Goal: Transaction & Acquisition: Purchase product/service

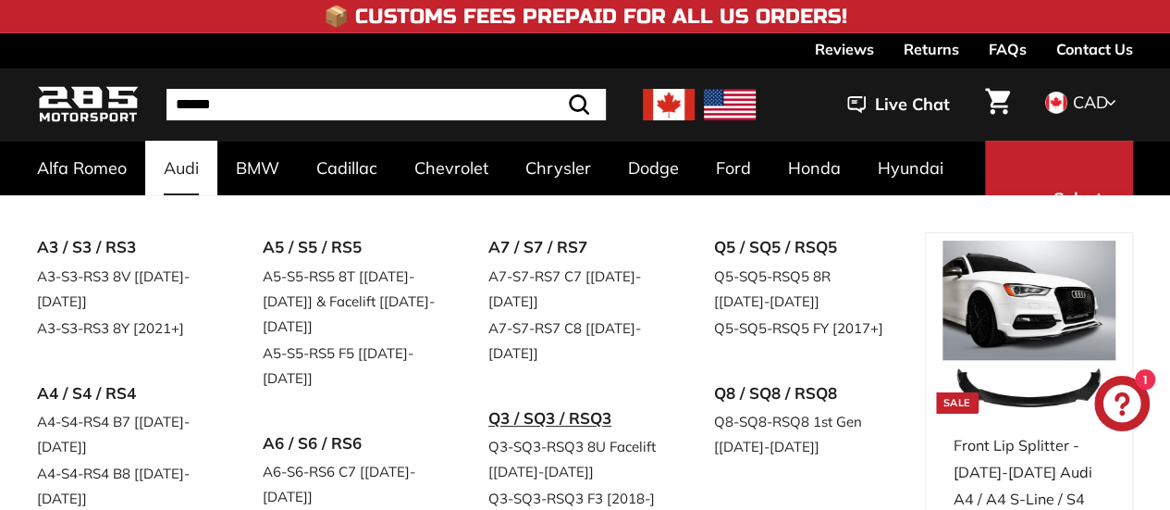
click at [529, 416] on link "Q3 / SQ3 / RSQ3" at bounding box center [575, 418] width 174 height 31
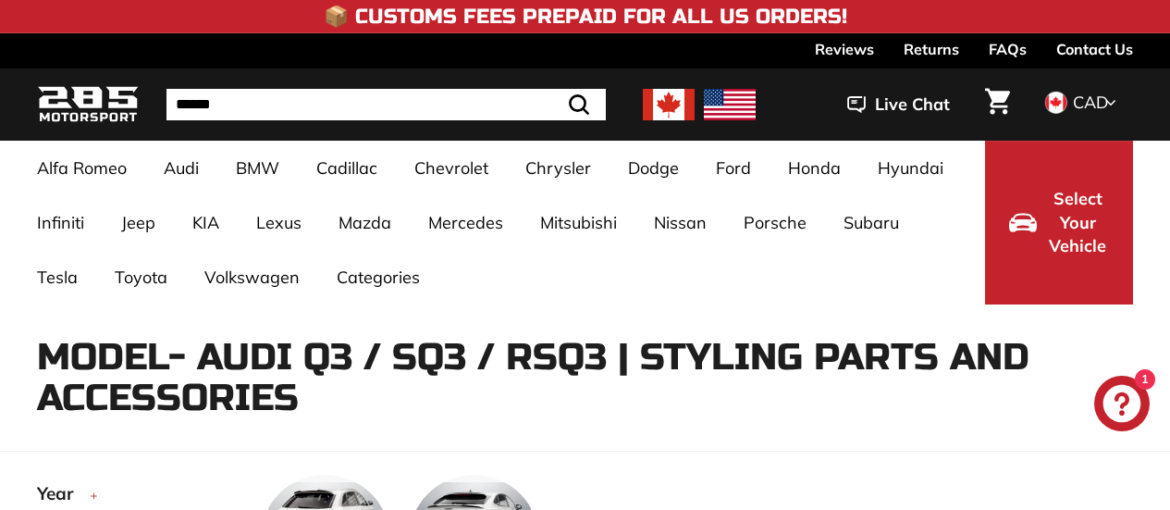
select select "**********"
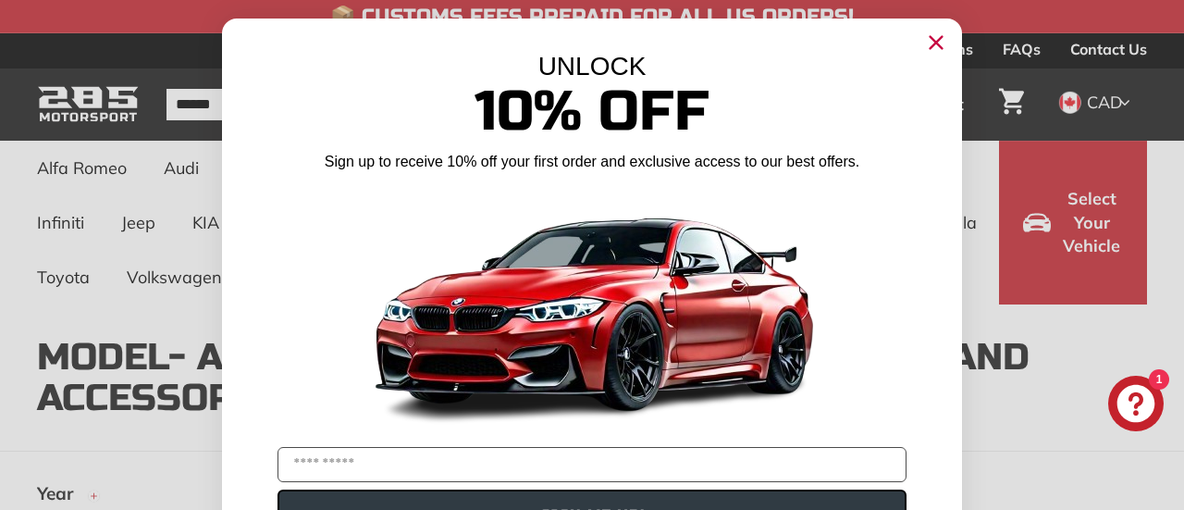
click at [934, 51] on circle "Close dialog" at bounding box center [936, 43] width 28 height 28
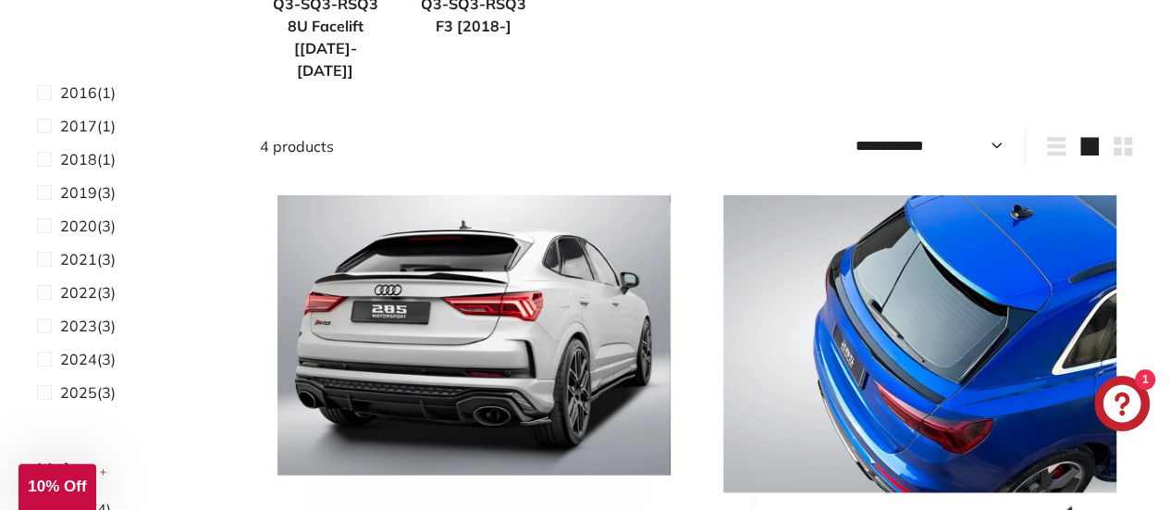
scroll to position [649, 0]
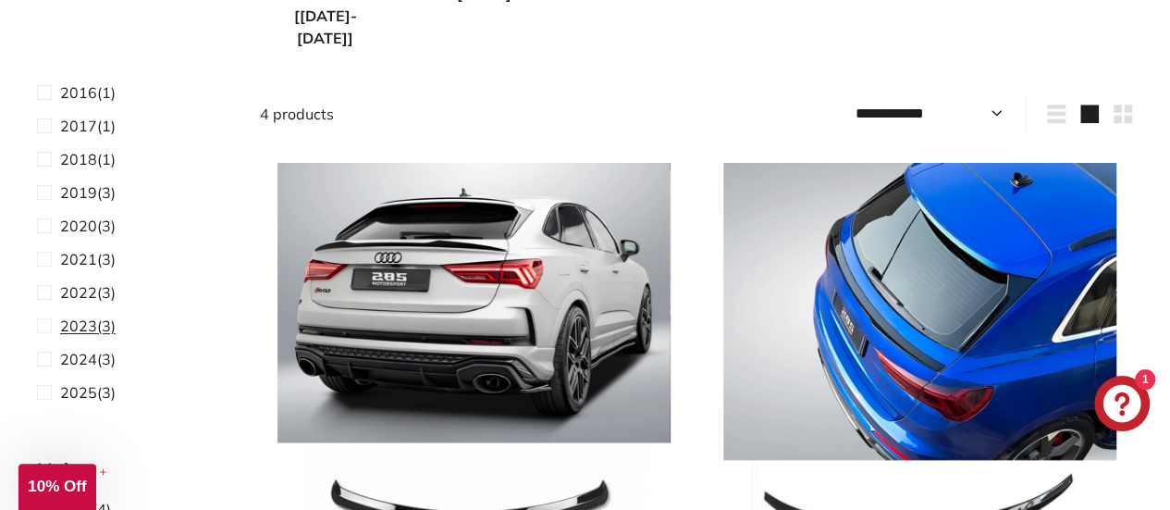
click at [89, 331] on span "2023" at bounding box center [78, 325] width 37 height 18
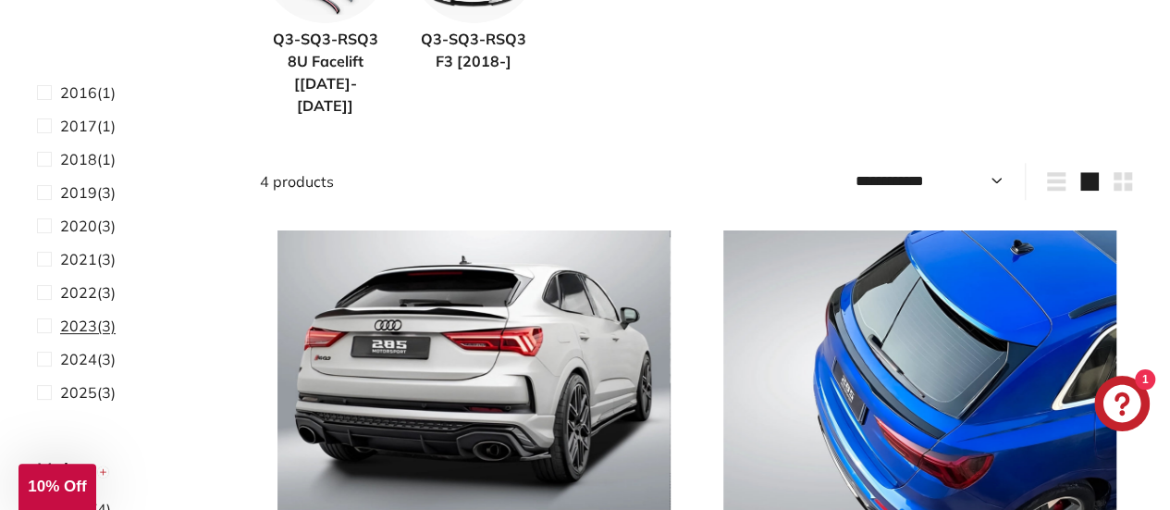
scroll to position [141, 0]
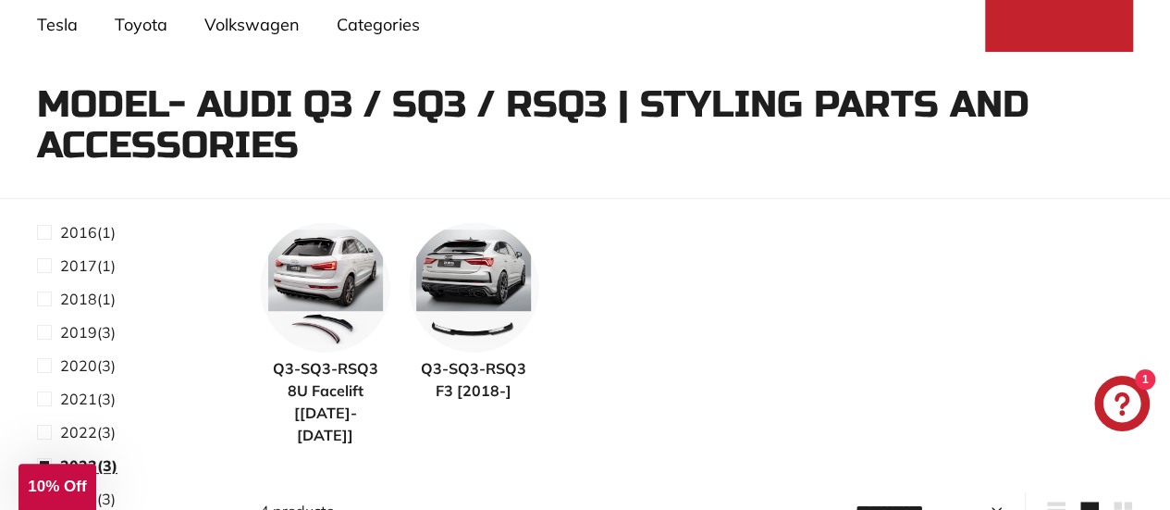
select select "**********"
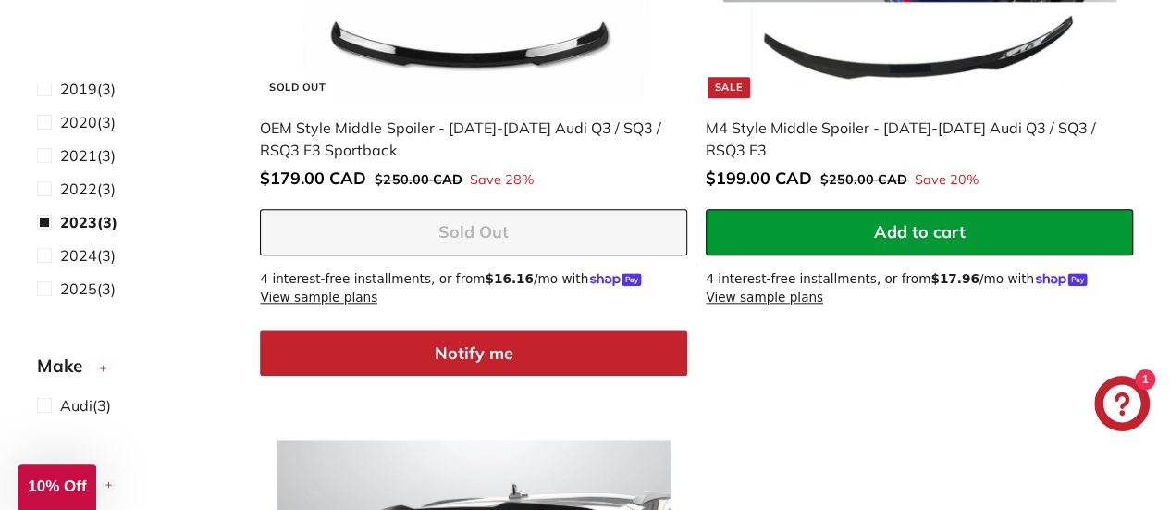
scroll to position [832, 0]
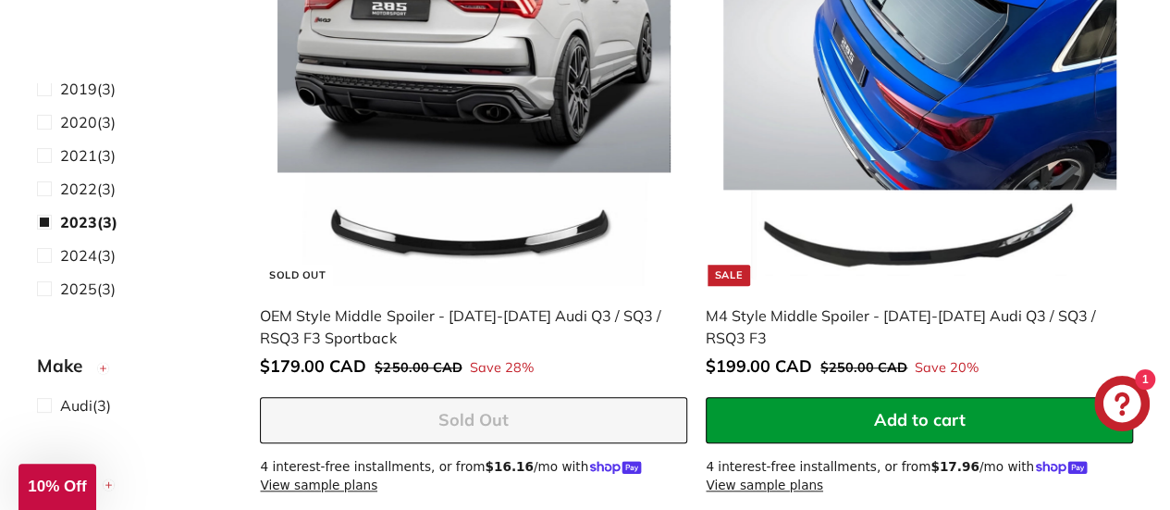
select select "**********"
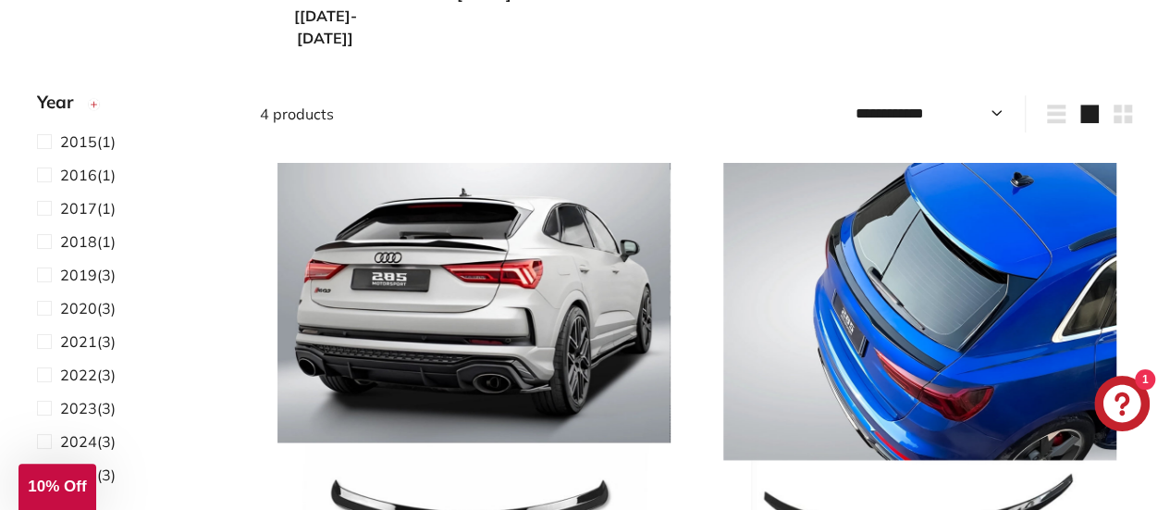
scroll to position [161, 0]
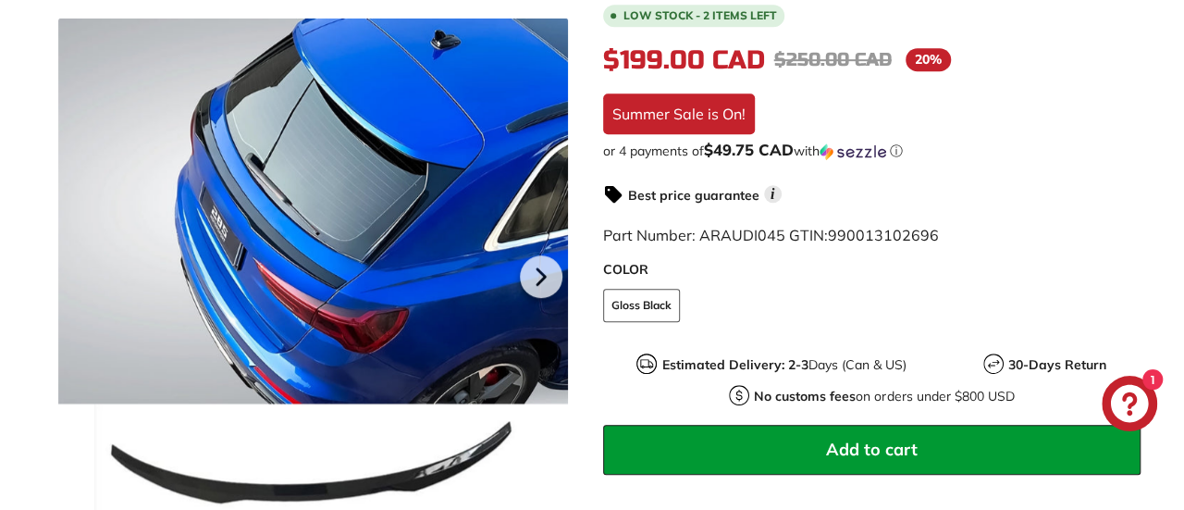
scroll to position [487, 0]
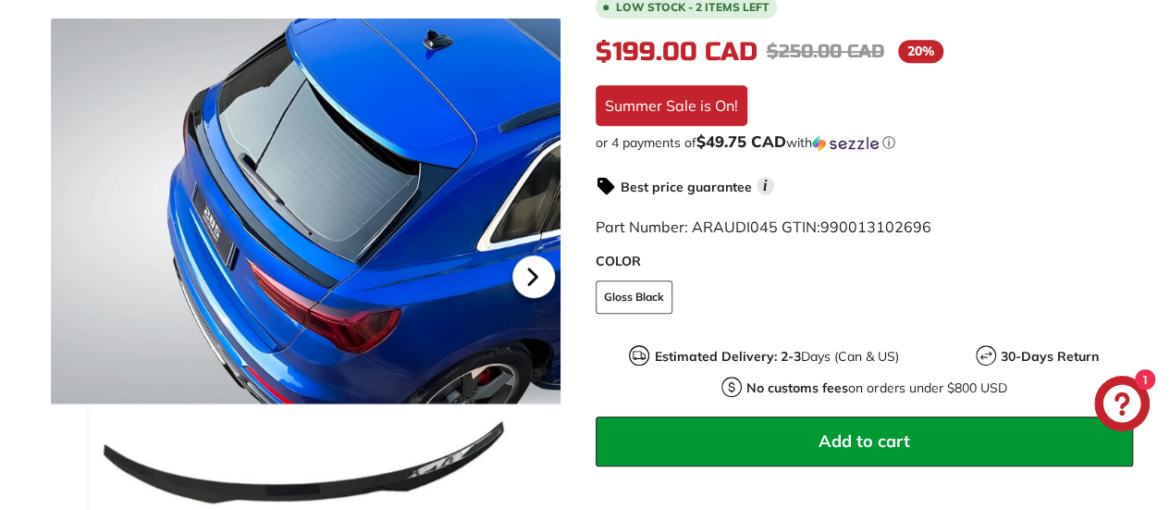
click at [524, 281] on icon at bounding box center [533, 276] width 43 height 43
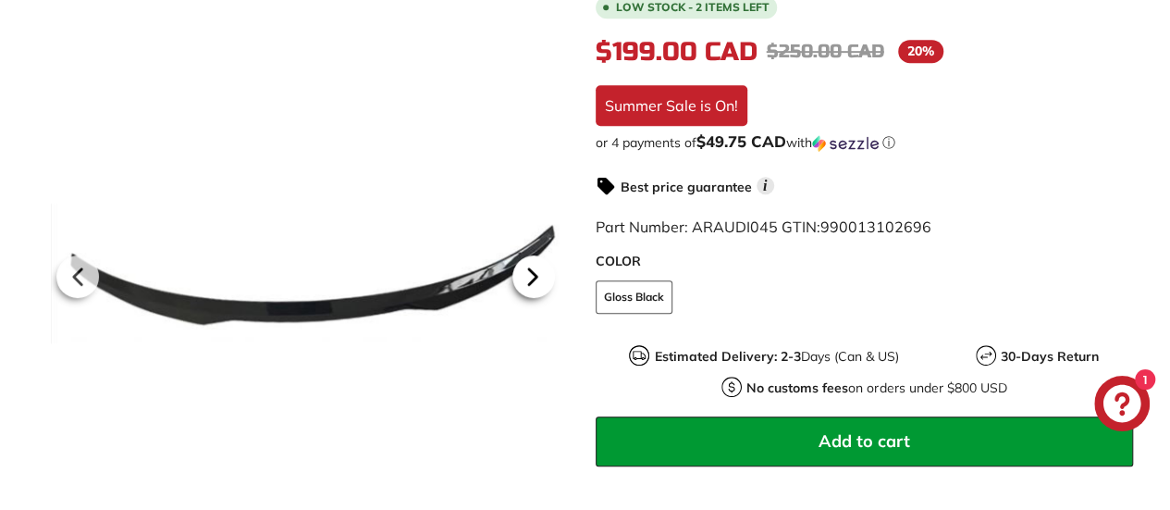
click at [525, 282] on icon at bounding box center [533, 276] width 43 height 43
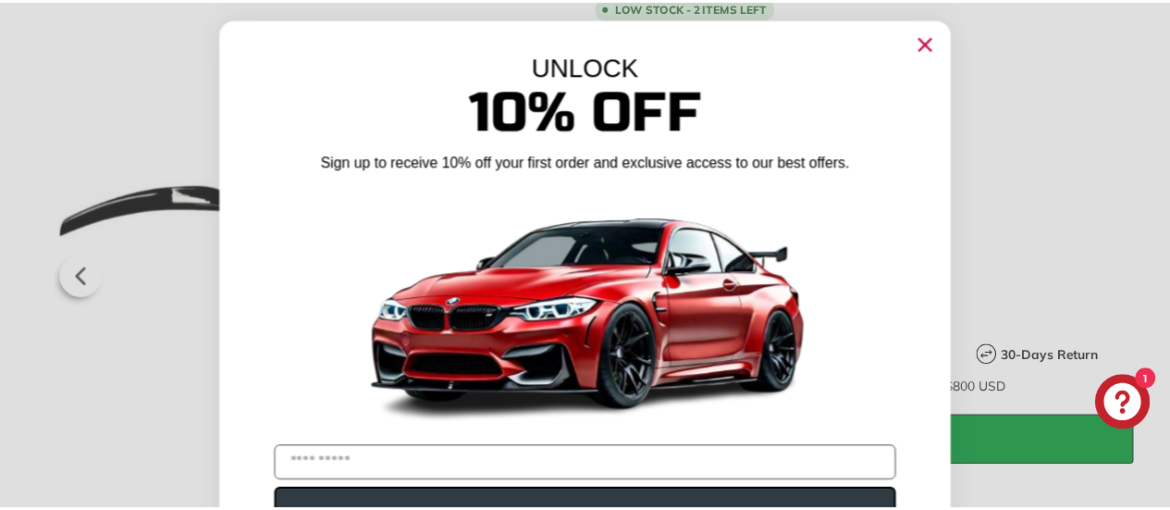
scroll to position [26, 0]
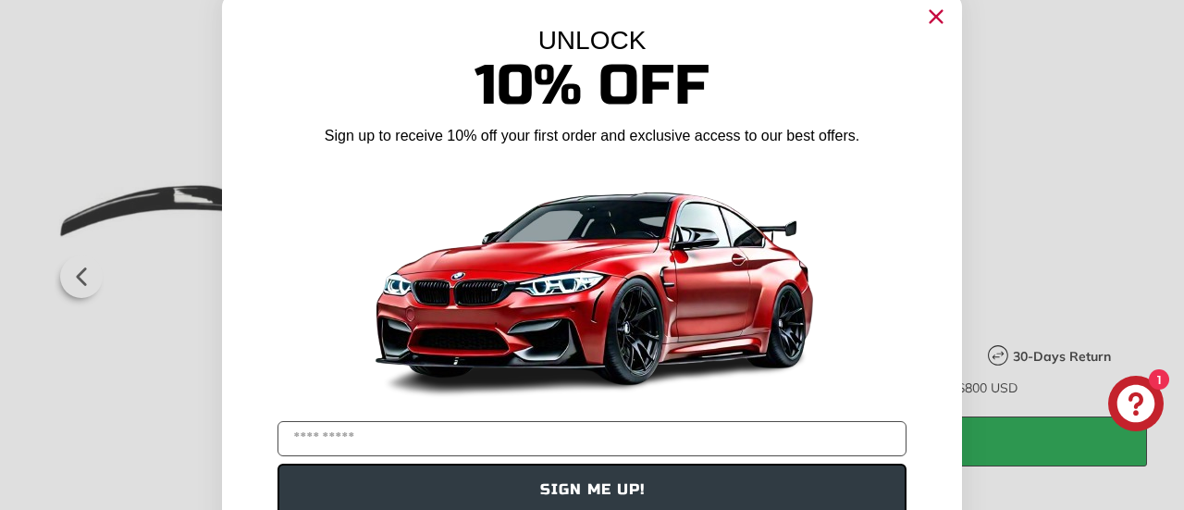
click at [531, 281] on img "POPUP Form" at bounding box center [592, 284] width 462 height 260
click at [931, 18] on icon "Close dialog" at bounding box center [937, 17] width 12 height 12
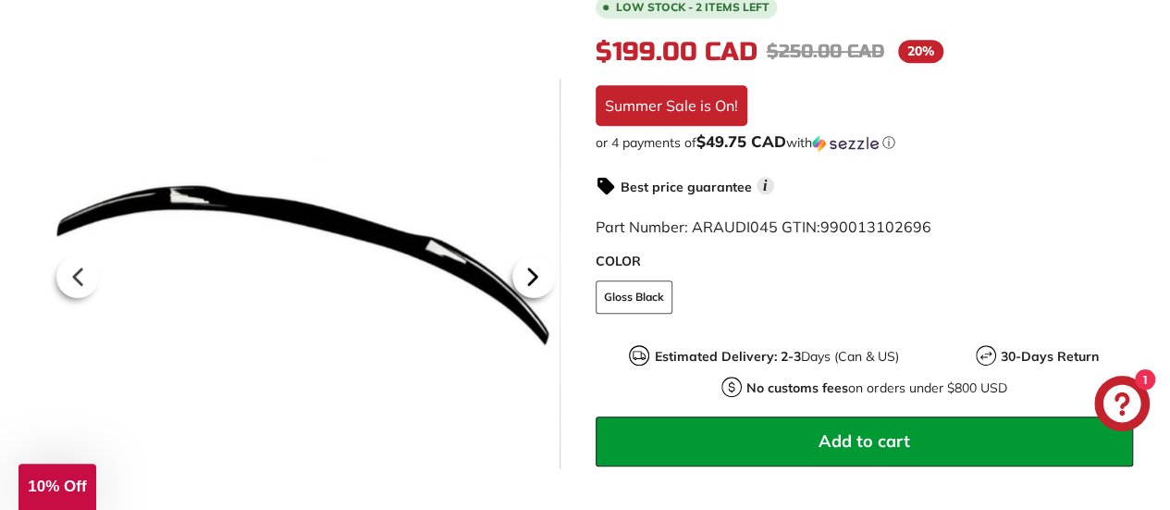
click at [527, 265] on icon at bounding box center [533, 276] width 43 height 43
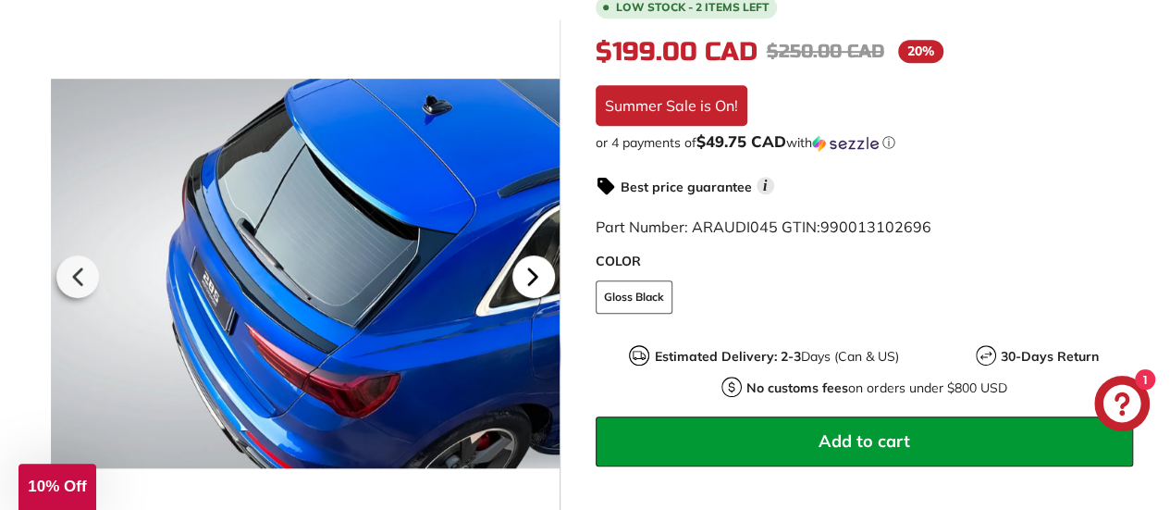
scroll to position [0, 200]
click at [536, 287] on icon at bounding box center [533, 276] width 43 height 43
